Goal: Task Accomplishment & Management: Manage account settings

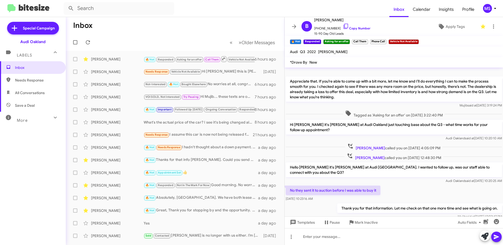
scroll to position [132, 0]
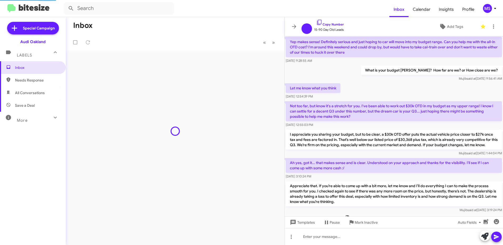
scroll to position [245, 0]
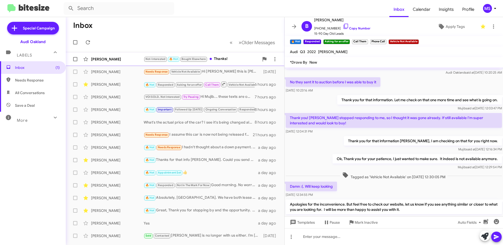
click at [124, 58] on div "[PERSON_NAME]" at bounding box center [117, 59] width 53 height 5
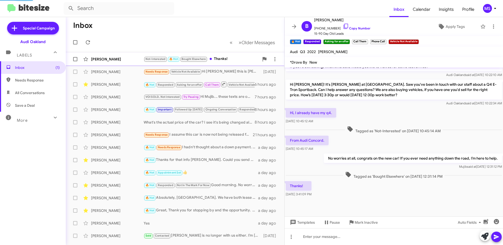
scroll to position [177, 0]
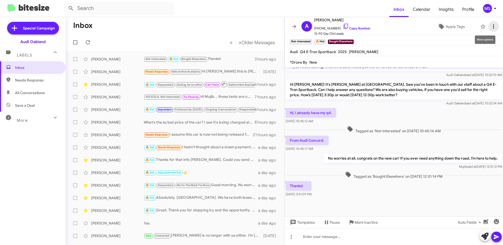
click at [491, 28] on icon at bounding box center [494, 26] width 6 height 6
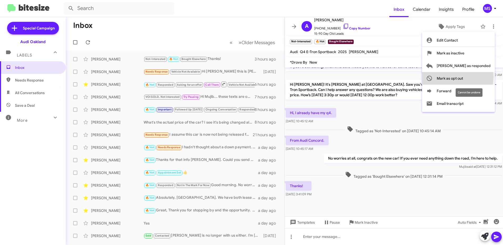
click at [463, 77] on span "Mark as opt out" at bounding box center [450, 78] width 26 height 13
